Goal: Find specific page/section: Find specific page/section

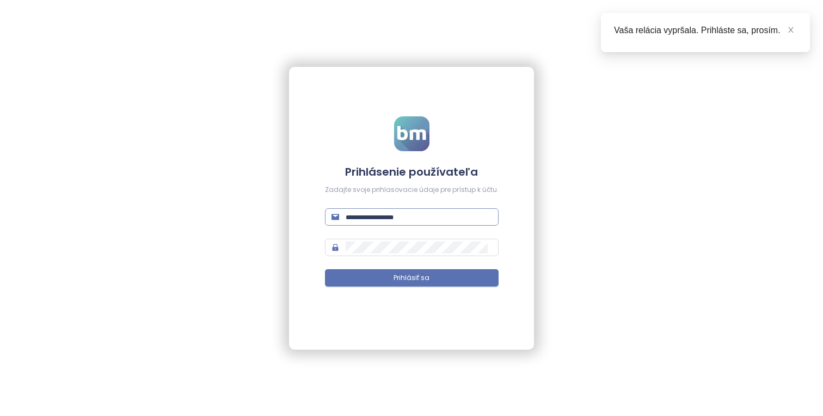
type input "**********"
click at [398, 218] on input "**********" at bounding box center [419, 217] width 146 height 12
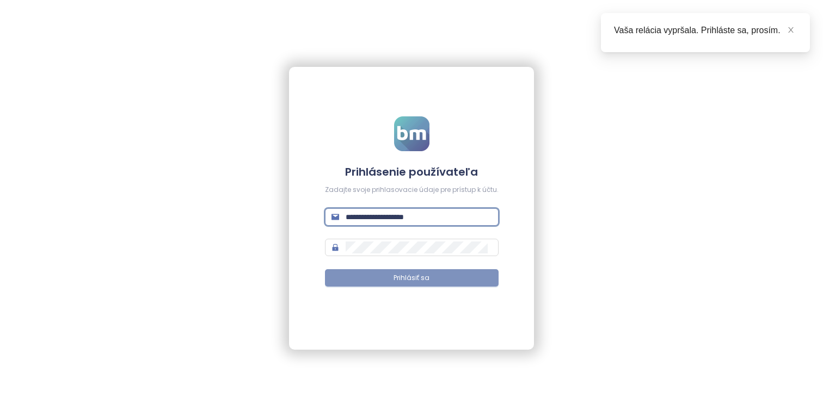
click at [427, 280] on span "Prihlásiť sa" at bounding box center [412, 278] width 36 height 10
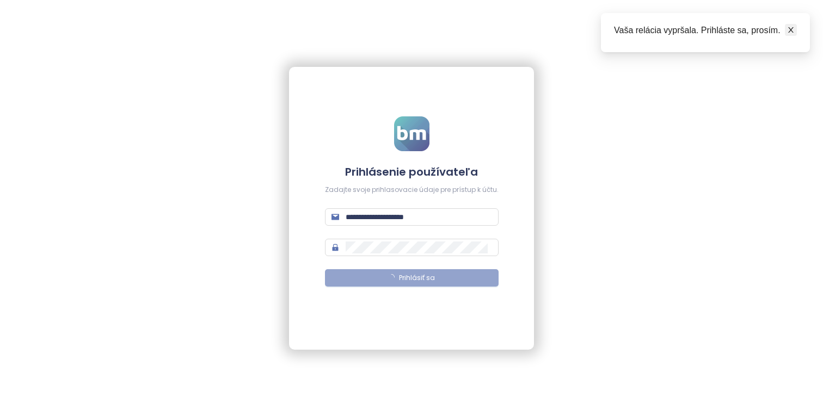
click at [789, 29] on icon "close" at bounding box center [791, 30] width 8 height 8
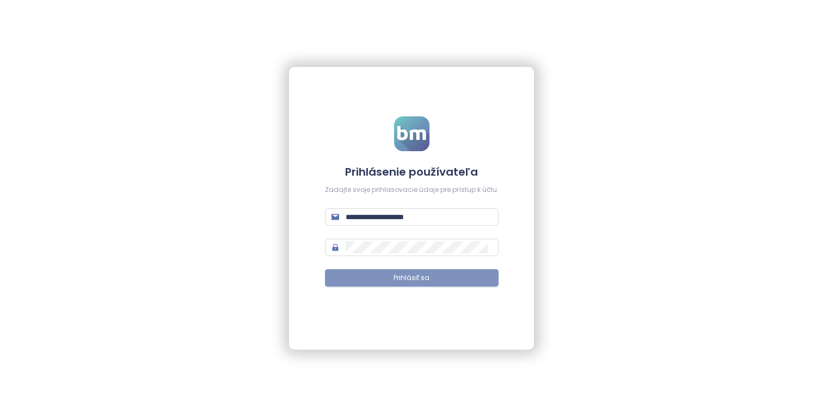
click at [441, 278] on button "Prihlásiť sa" at bounding box center [412, 277] width 174 height 17
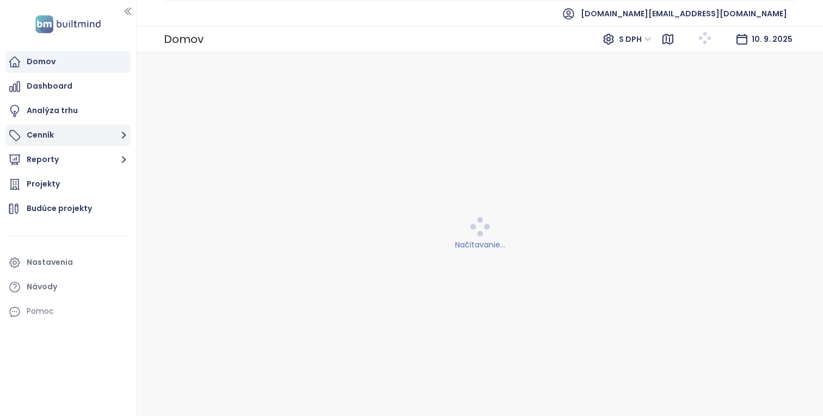
click at [94, 142] on button "Cenník" at bounding box center [67, 136] width 125 height 22
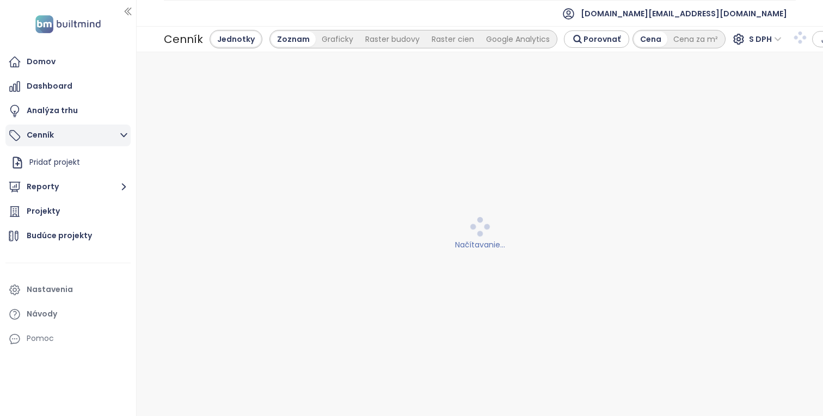
click at [116, 127] on button "Cenník" at bounding box center [67, 136] width 125 height 22
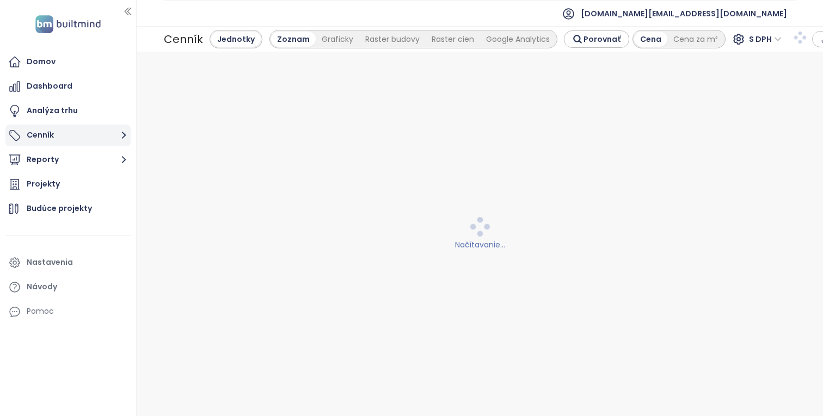
click at [116, 127] on button "Cenník" at bounding box center [67, 136] width 125 height 22
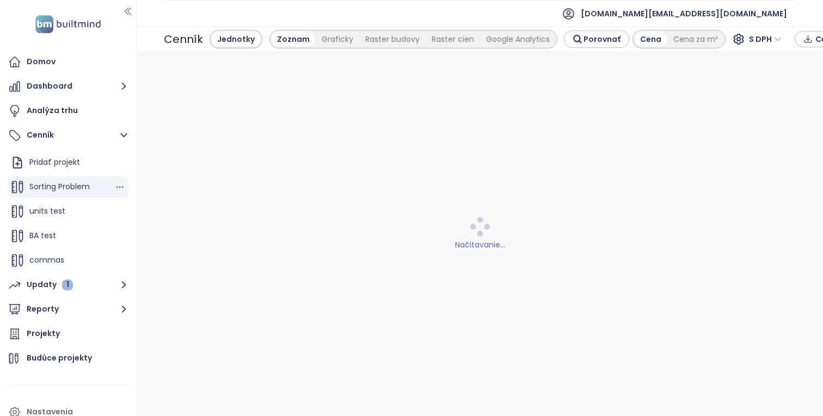
click at [96, 185] on div "Sorting Problem" at bounding box center [68, 187] width 120 height 22
click at [57, 189] on span "Sorting Problem" at bounding box center [59, 186] width 60 height 11
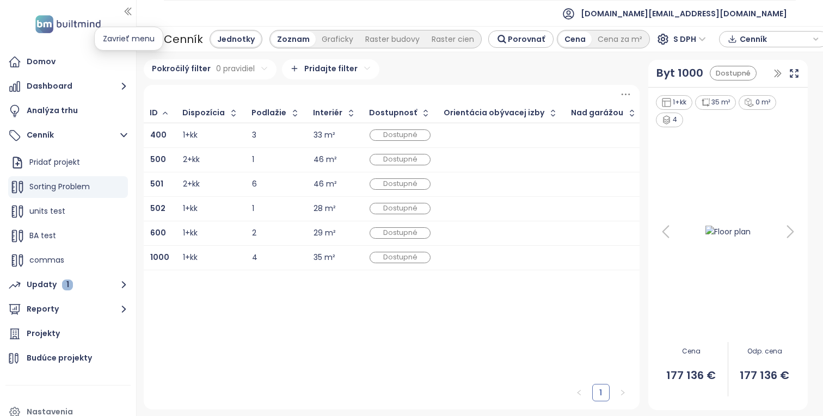
click at [128, 9] on icon "button" at bounding box center [128, 11] width 6 height 7
